Goal: Task Accomplishment & Management: Manage account settings

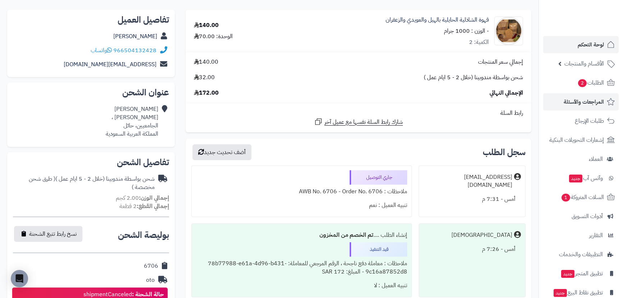
scroll to position [65, 0]
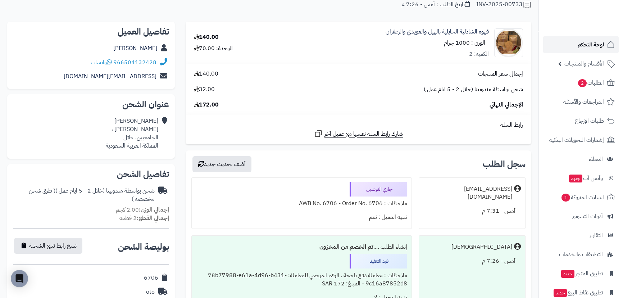
click at [585, 46] on span "لوحة التحكم" at bounding box center [591, 45] width 26 height 10
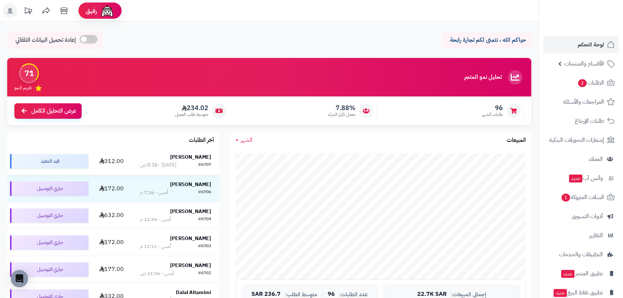
click at [198, 158] on strong "[PERSON_NAME]" at bounding box center [190, 157] width 41 height 8
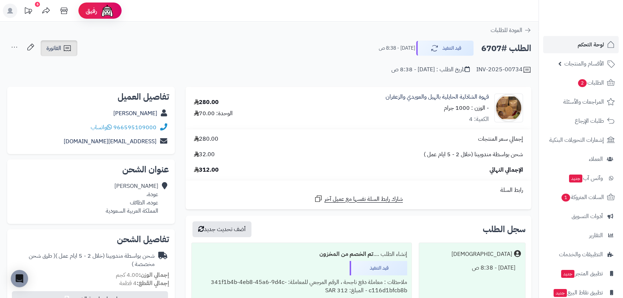
click at [53, 46] on span "الفاتورة" at bounding box center [53, 48] width 15 height 9
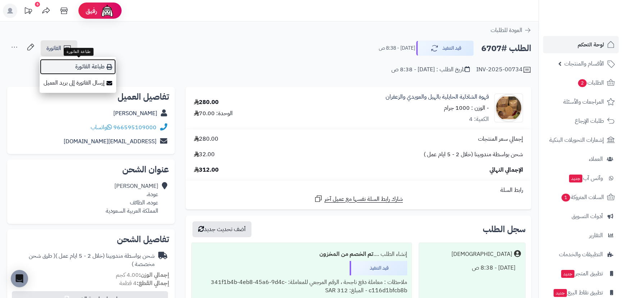
click at [90, 65] on link "طباعة الفاتورة" at bounding box center [78, 67] width 77 height 16
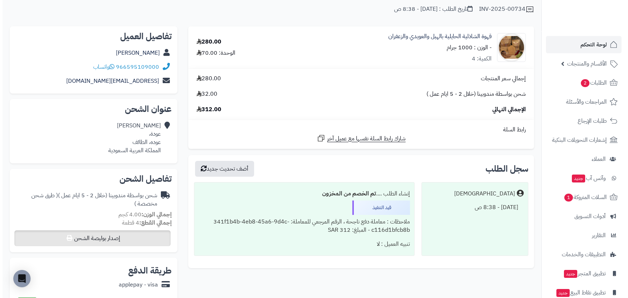
scroll to position [131, 0]
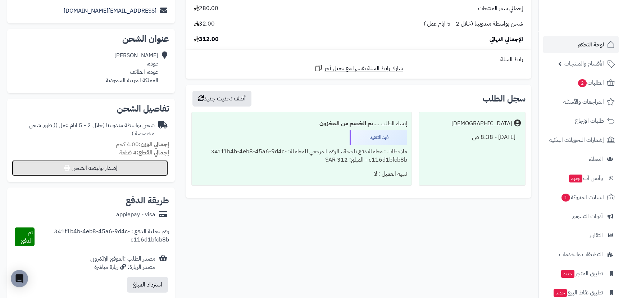
click at [129, 167] on button "إصدار بوليصة الشحن" at bounding box center [90, 168] width 156 height 16
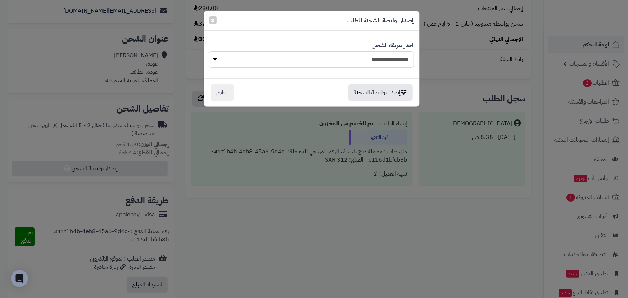
click at [241, 62] on select "**********" at bounding box center [311, 59] width 204 height 16
select select "***"
click at [209, 51] on select "**********" at bounding box center [311, 59] width 204 height 16
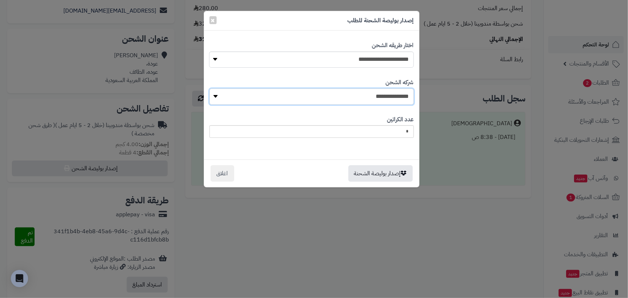
drag, startPoint x: 320, startPoint y: 95, endPoint x: 316, endPoint y: 90, distance: 6.7
click at [321, 95] on select "**********" at bounding box center [311, 97] width 204 height 16
select select "****"
click at [212, 89] on select "**********" at bounding box center [311, 97] width 204 height 16
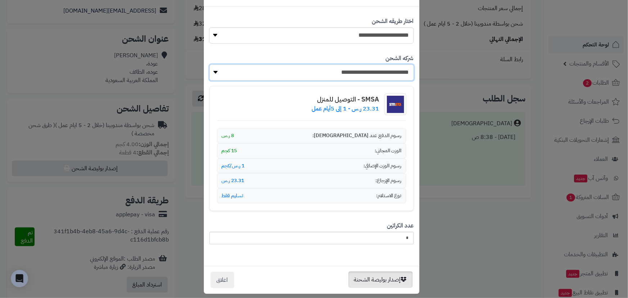
scroll to position [30, 0]
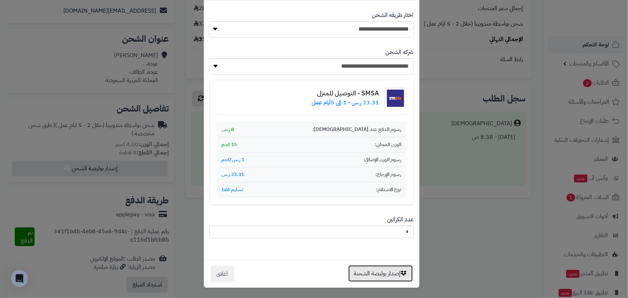
click at [395, 272] on button "إصدار بوليصة الشحنة" at bounding box center [380, 273] width 64 height 17
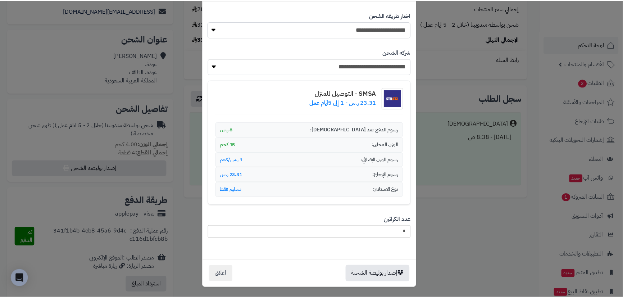
scroll to position [0, 0]
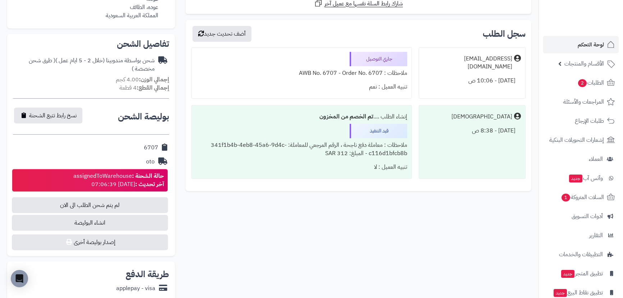
scroll to position [163, 0]
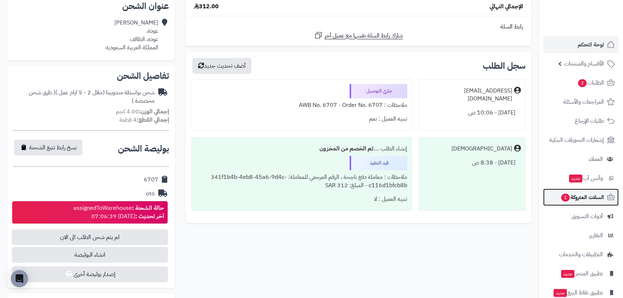
click at [573, 194] on span "السلات المتروكة 1" at bounding box center [583, 197] width 44 height 10
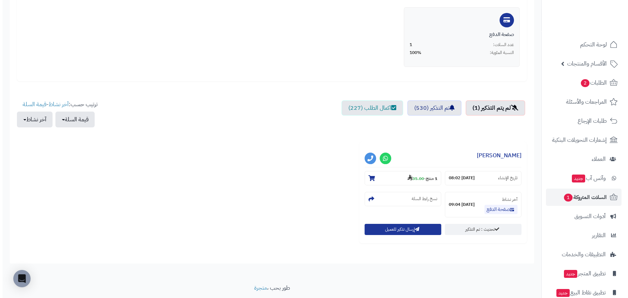
scroll to position [163, 0]
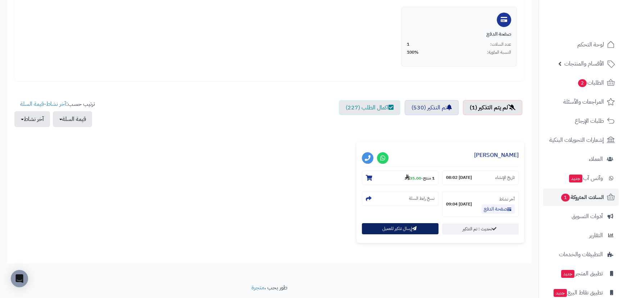
click at [417, 226] on button "إرسال تذكير للعميل" at bounding box center [400, 228] width 77 height 11
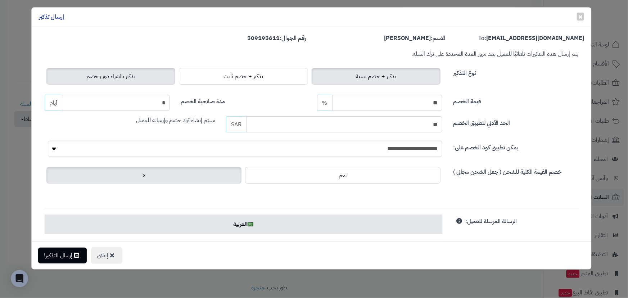
click at [126, 79] on span "تذكير بالشراء دون خصم" at bounding box center [110, 76] width 49 height 9
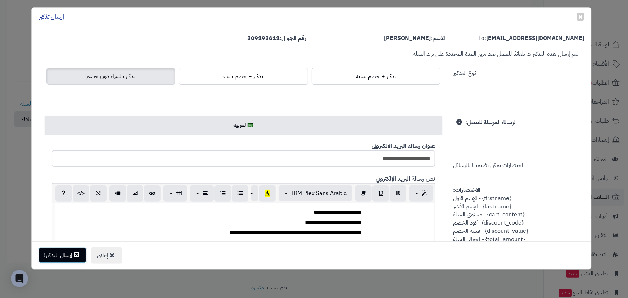
click at [68, 257] on button "إرسال التذكير!" at bounding box center [62, 255] width 49 height 16
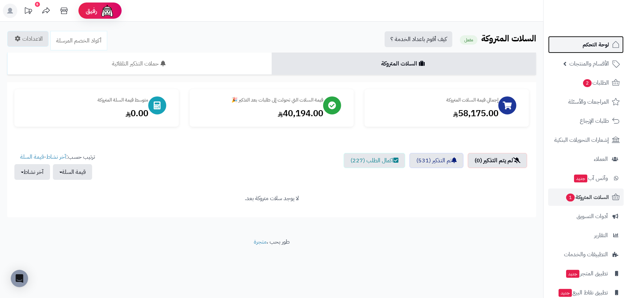
click at [595, 44] on span "لوحة التحكم" at bounding box center [596, 45] width 26 height 10
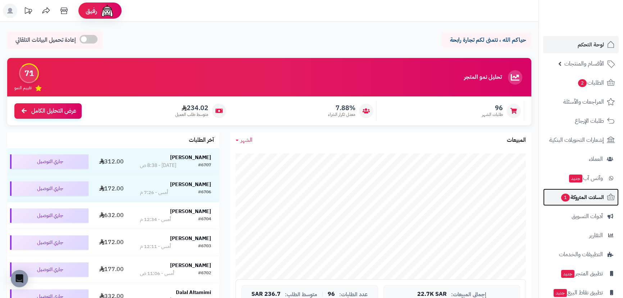
click at [580, 199] on span "السلات المتروكة 1" at bounding box center [583, 197] width 44 height 10
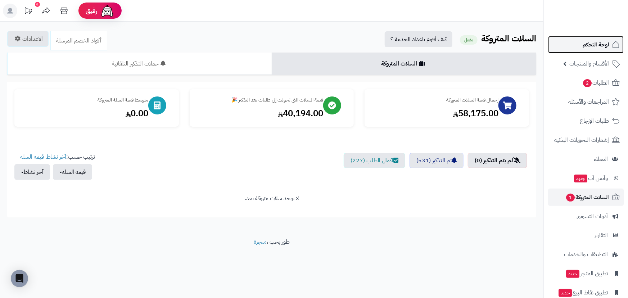
click at [590, 47] on span "لوحة التحكم" at bounding box center [596, 45] width 26 height 10
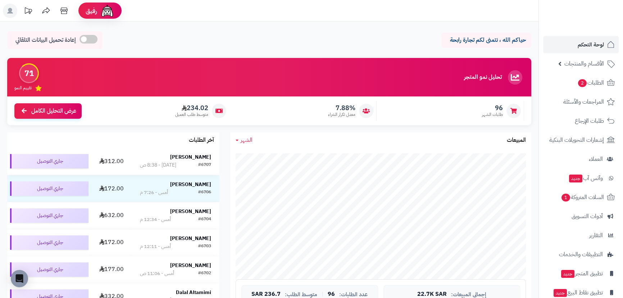
click at [199, 156] on strong "[PERSON_NAME]" at bounding box center [190, 157] width 41 height 8
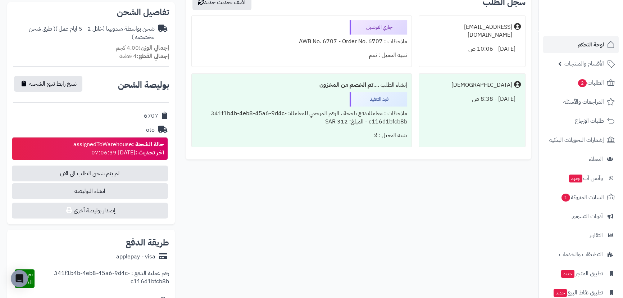
scroll to position [229, 0]
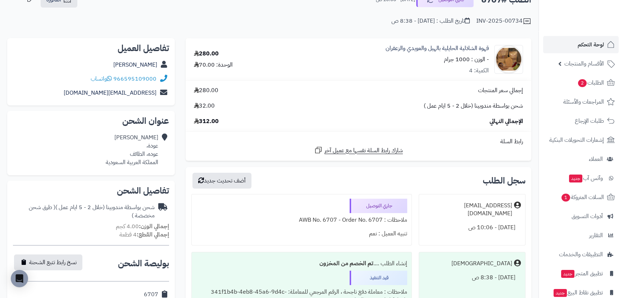
scroll to position [32, 0]
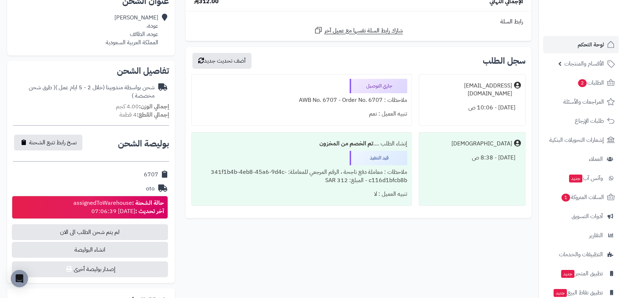
scroll to position [229, 0]
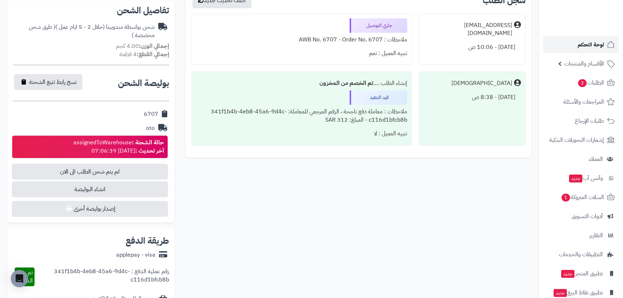
click at [594, 46] on span "لوحة التحكم" at bounding box center [591, 45] width 26 height 10
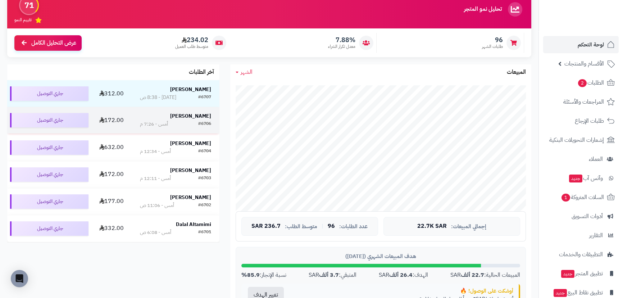
scroll to position [65, 0]
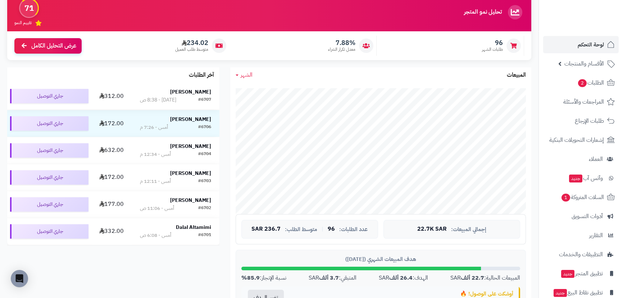
click at [191, 96] on div "#6707 [DATE] - 8:38 ص" at bounding box center [175, 99] width 71 height 7
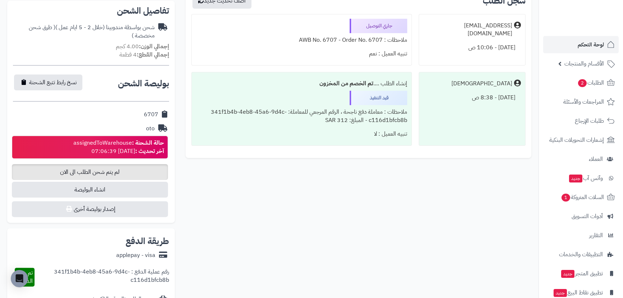
scroll to position [229, 0]
click at [125, 170] on span "لم يتم شحن الطلب الى الان" at bounding box center [90, 172] width 156 height 16
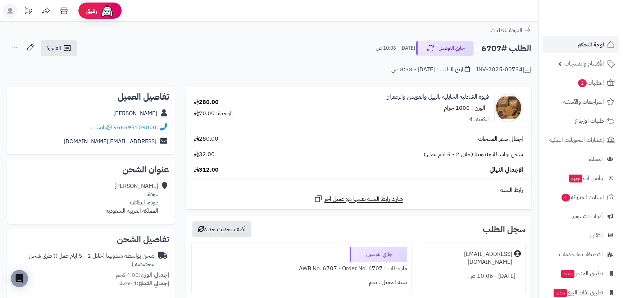
scroll to position [229, 0]
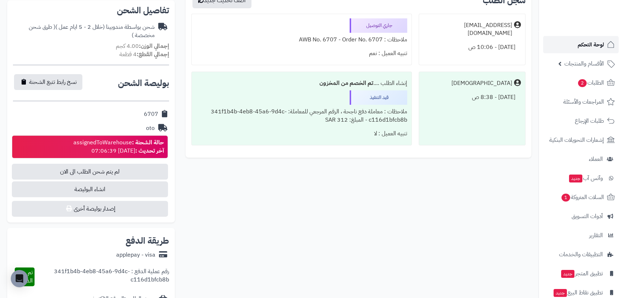
click at [597, 45] on span "لوحة التحكم" at bounding box center [591, 45] width 26 height 10
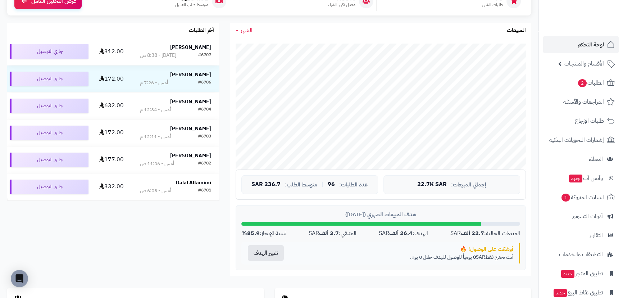
scroll to position [98, 0]
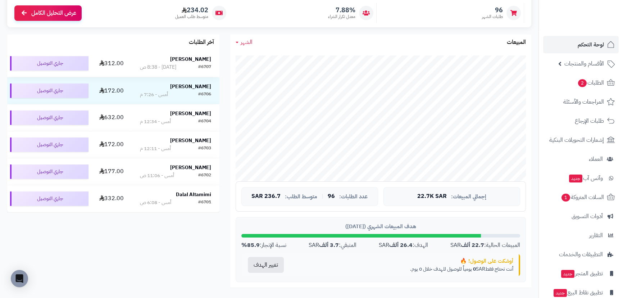
click at [196, 61] on strong "[PERSON_NAME]" at bounding box center [190, 59] width 41 height 8
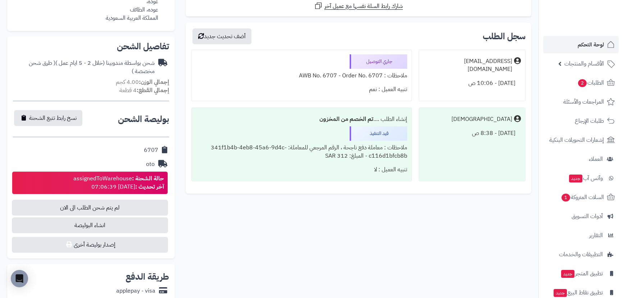
scroll to position [196, 0]
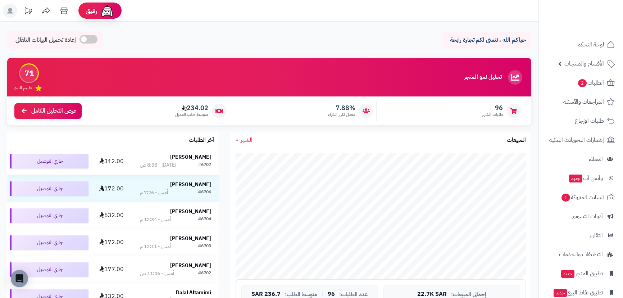
click at [196, 152] on td "[PERSON_NAME] #6707 [DATE] - 8:38 ص" at bounding box center [176, 161] width 88 height 27
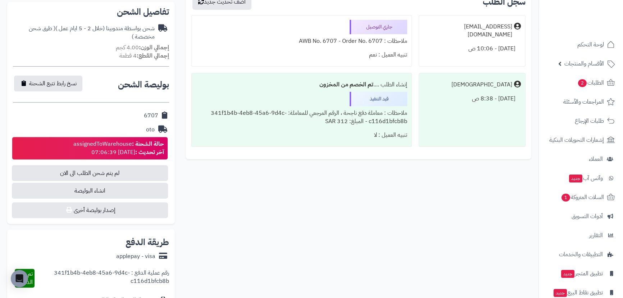
scroll to position [229, 0]
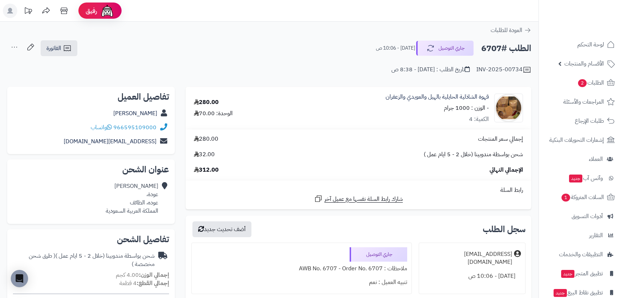
scroll to position [229, 0]
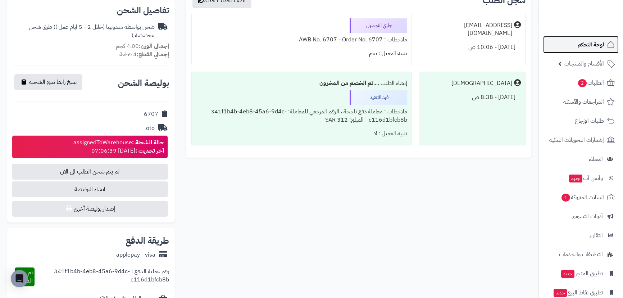
click at [587, 47] on span "لوحة التحكم" at bounding box center [591, 45] width 26 height 10
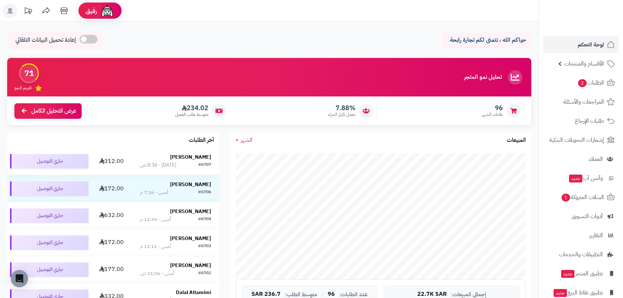
click at [196, 151] on td "محمد الثبيتي #6707 اليوم - 8:38 ص" at bounding box center [176, 161] width 88 height 27
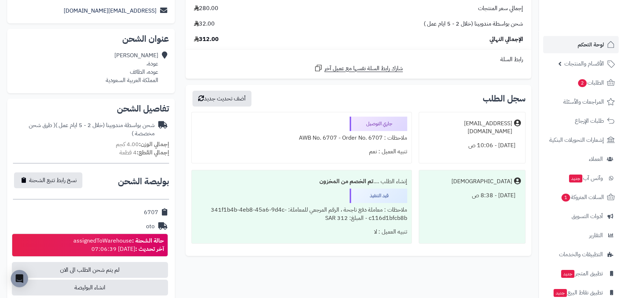
scroll to position [196, 0]
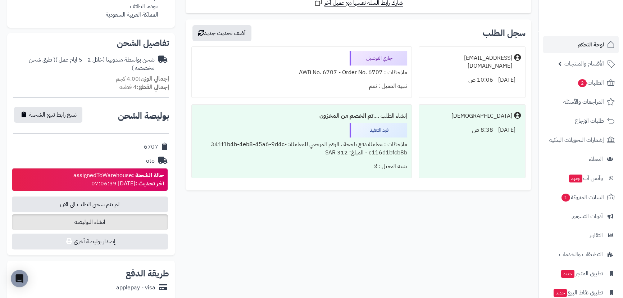
click at [116, 223] on span "انشاء البوليصة" at bounding box center [90, 222] width 156 height 16
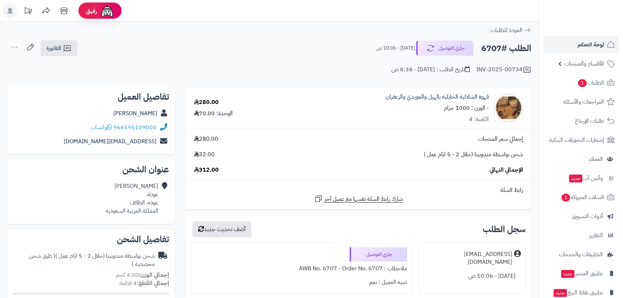
scroll to position [196, 0]
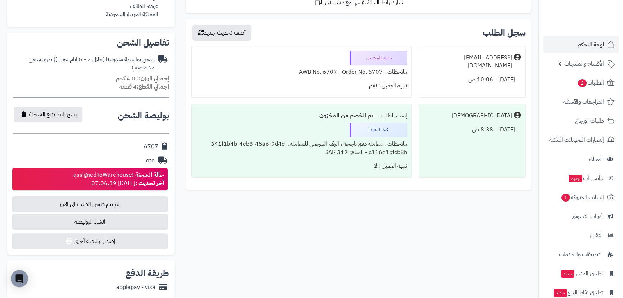
drag, startPoint x: 142, startPoint y: 144, endPoint x: 162, endPoint y: 143, distance: 19.8
click at [162, 143] on div "6707" at bounding box center [91, 147] width 156 height 14
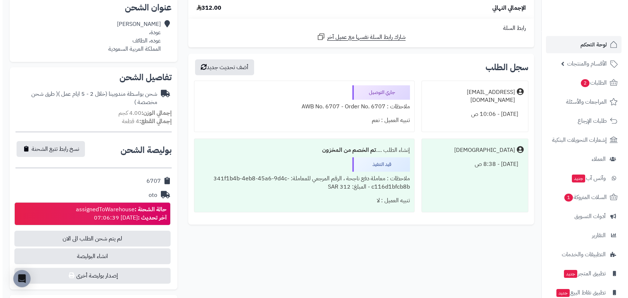
scroll to position [163, 0]
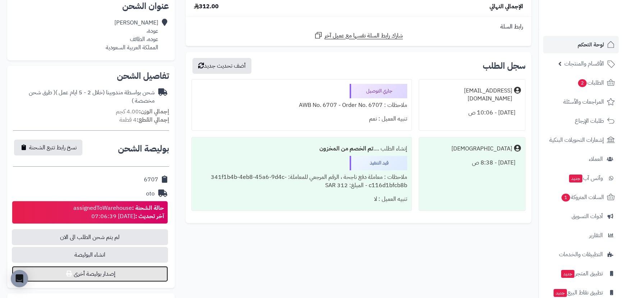
click at [105, 275] on button "إصدار بوليصة أخرى" at bounding box center [90, 274] width 156 height 16
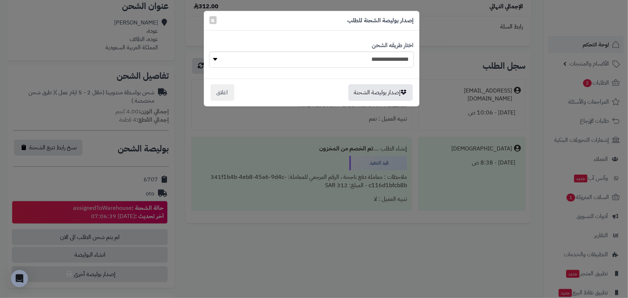
click at [307, 68] on div "**********" at bounding box center [311, 54] width 204 height 37
click at [317, 64] on select "**********" at bounding box center [311, 59] width 204 height 16
select select "***"
click at [209, 51] on select "**********" at bounding box center [311, 59] width 204 height 16
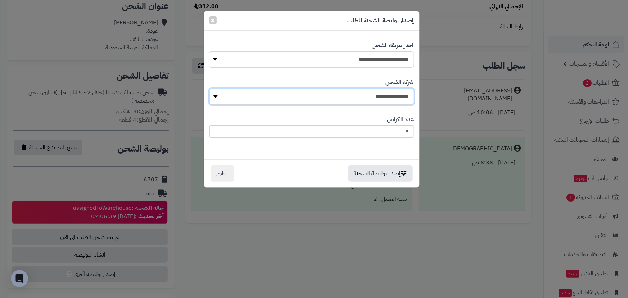
click at [356, 96] on select "**********" at bounding box center [311, 97] width 204 height 16
select select "****"
click at [212, 89] on select "**********" at bounding box center [311, 97] width 204 height 16
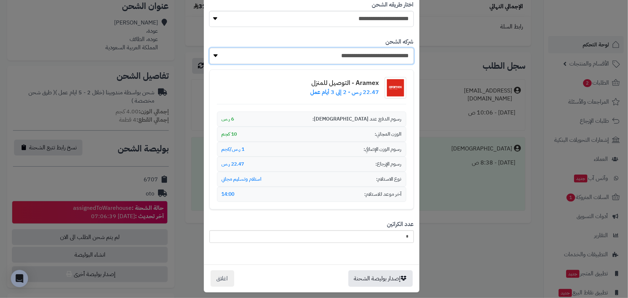
scroll to position [45, 0]
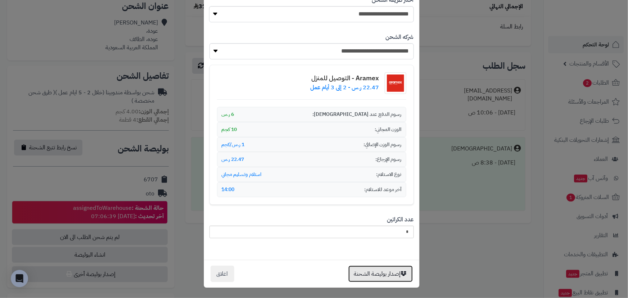
click at [370, 269] on button "إصدار بوليصة الشحنة" at bounding box center [380, 274] width 64 height 17
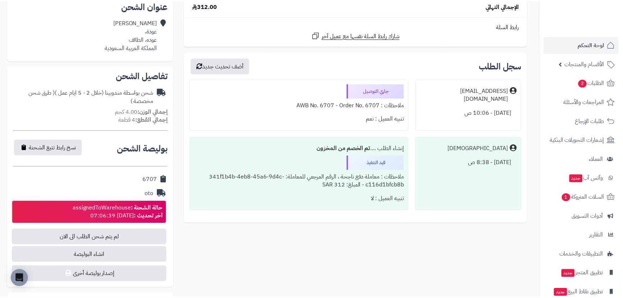
scroll to position [0, 0]
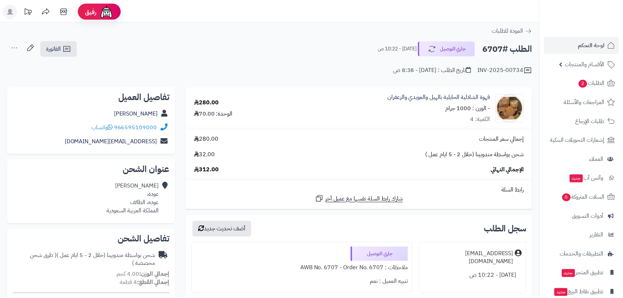
scroll to position [163, 0]
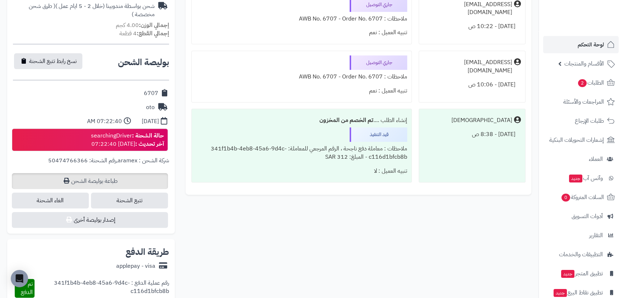
scroll to position [294, 0]
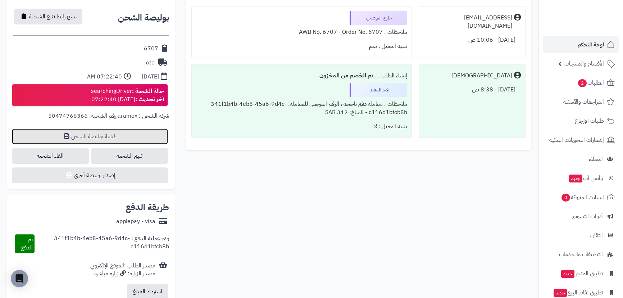
click at [117, 137] on link "طباعة بوليصة الشحن" at bounding box center [90, 136] width 156 height 16
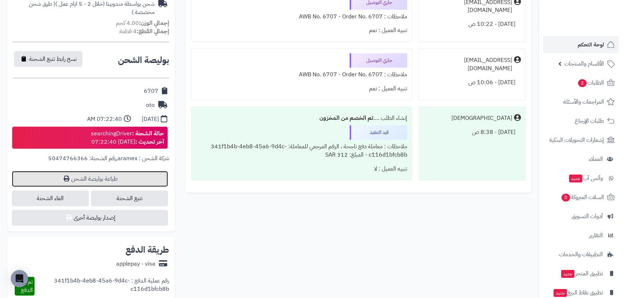
scroll to position [163, 0]
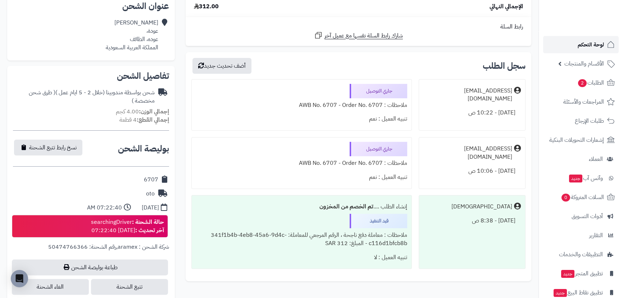
click at [592, 38] on link "لوحة التحكم" at bounding box center [581, 44] width 76 height 17
